Goal: Check status: Check status

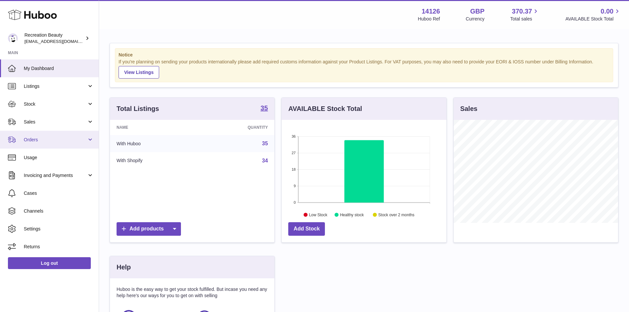
scroll to position [103, 165]
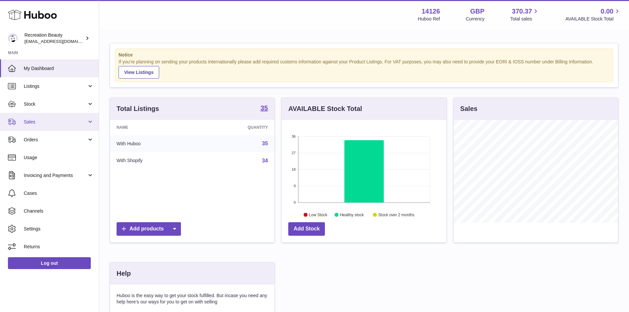
click at [34, 121] on span "Sales" at bounding box center [55, 122] width 63 height 6
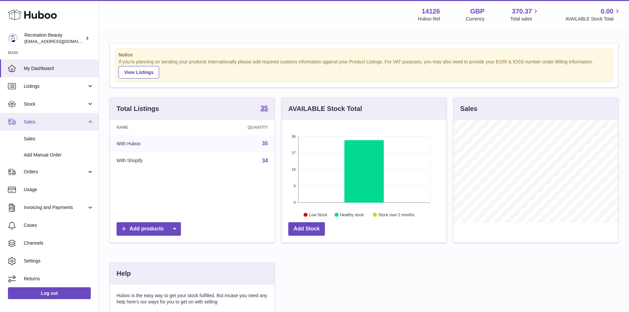
click at [32, 123] on span "Sales" at bounding box center [55, 122] width 63 height 6
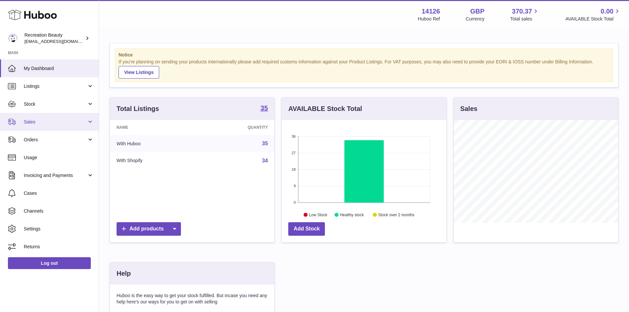
click at [32, 123] on span "Sales" at bounding box center [55, 122] width 63 height 6
click at [34, 121] on span "Sales" at bounding box center [55, 122] width 63 height 6
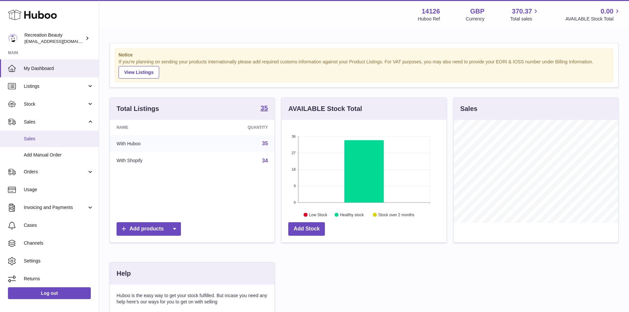
click at [38, 141] on span "Sales" at bounding box center [59, 139] width 70 height 6
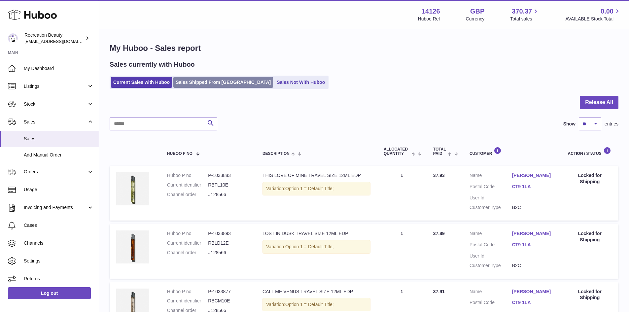
click at [220, 80] on link "Sales Shipped From [GEOGRAPHIC_DATA]" at bounding box center [223, 82] width 100 height 11
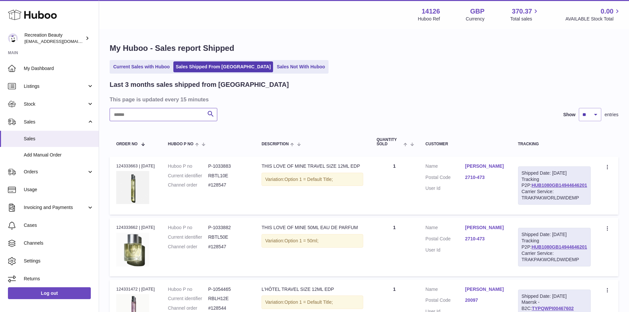
paste input "******"
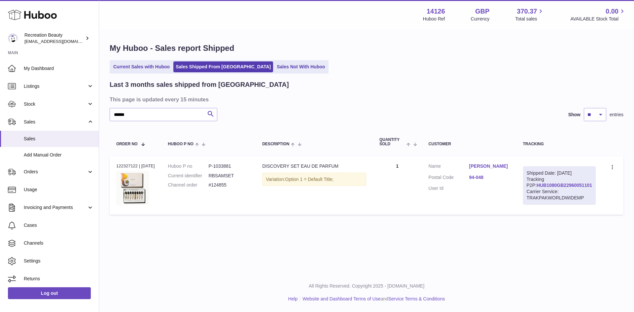
click at [569, 188] on link "HUB1080GB22960051101" at bounding box center [565, 185] width 56 height 5
click at [134, 198] on img at bounding box center [132, 188] width 33 height 34
click at [135, 112] on input "******" at bounding box center [164, 114] width 108 height 13
type input "*"
